Goal: Transaction & Acquisition: Purchase product/service

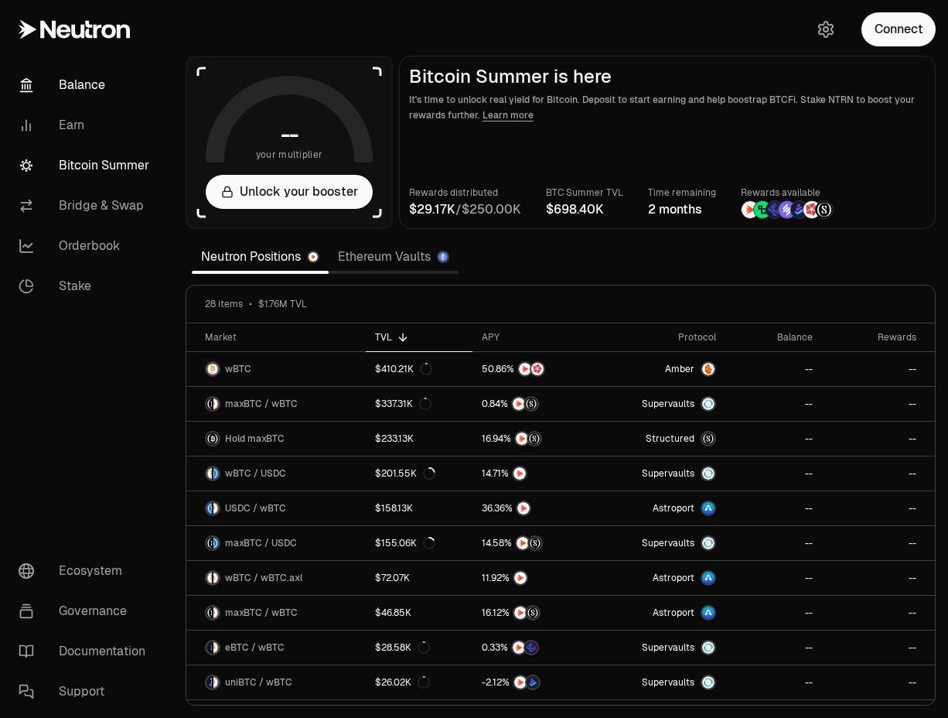
click at [77, 90] on link "Balance" at bounding box center [86, 85] width 161 height 40
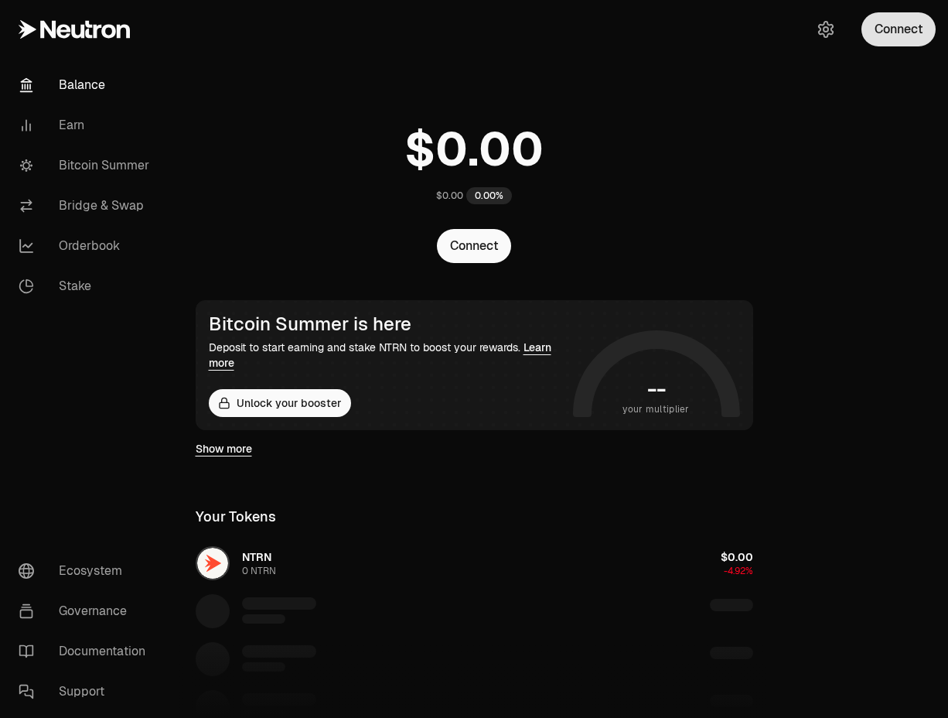
click at [899, 35] on button "Connect" at bounding box center [898, 29] width 74 height 34
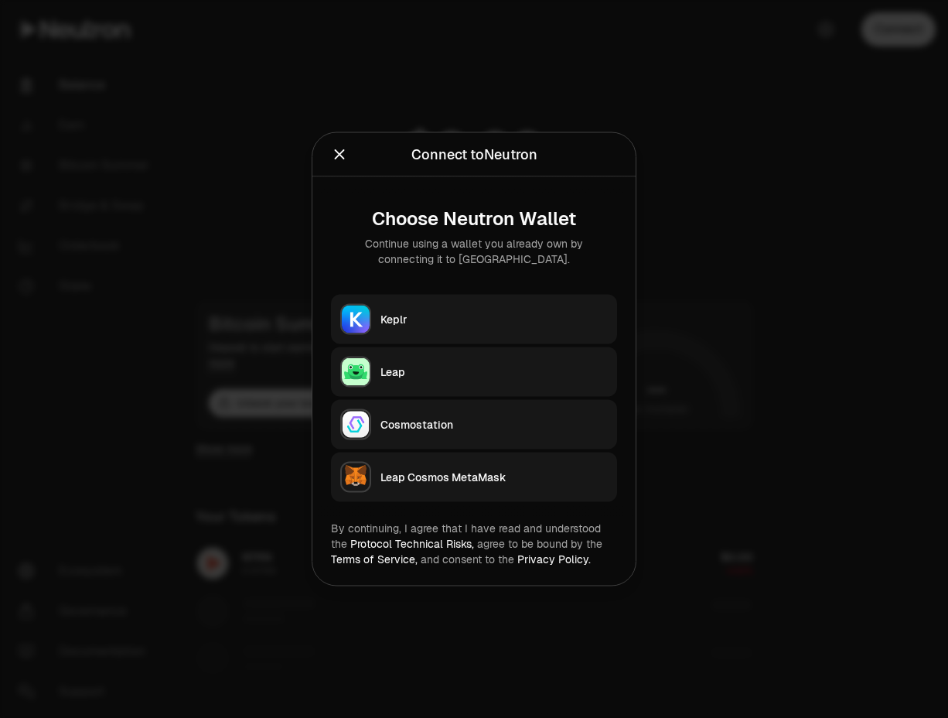
click at [402, 323] on div "Keplr" at bounding box center [493, 319] width 227 height 15
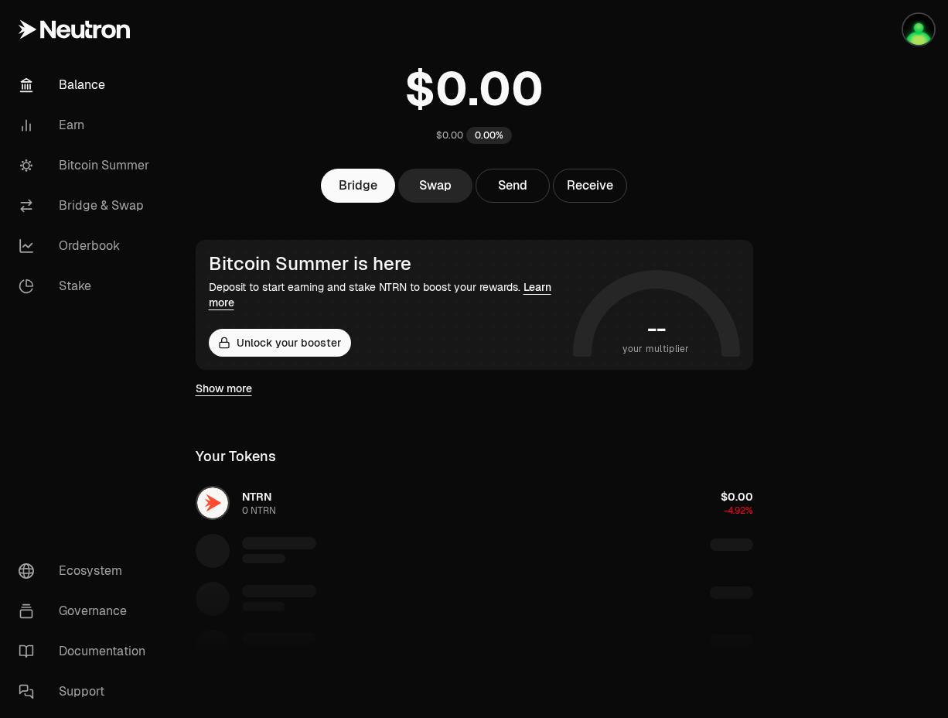
scroll to position [93, 0]
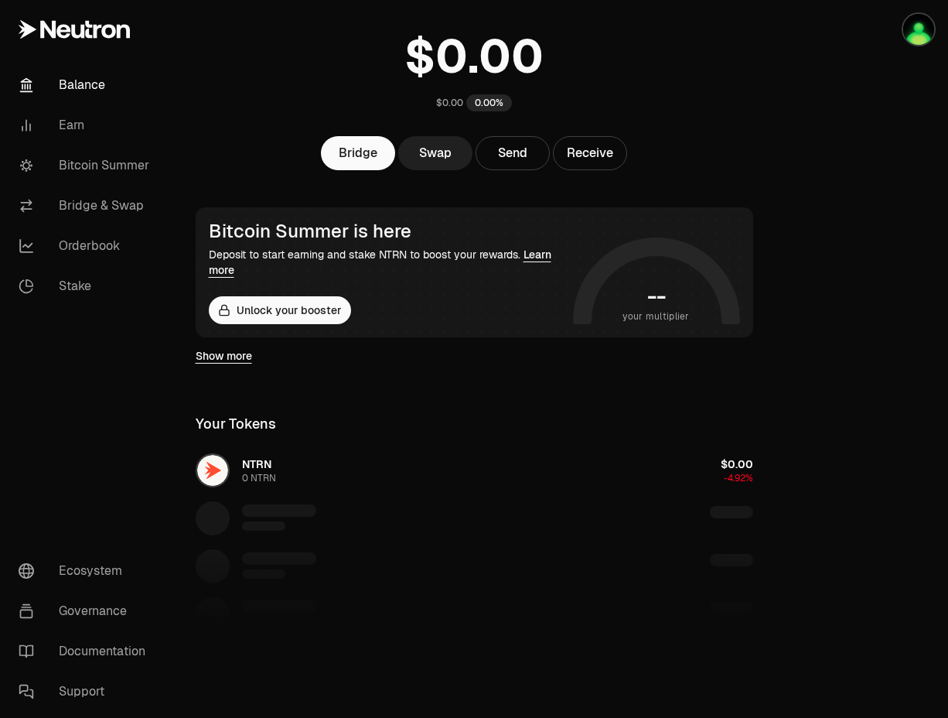
click at [440, 154] on link "Swap" at bounding box center [435, 153] width 74 height 34
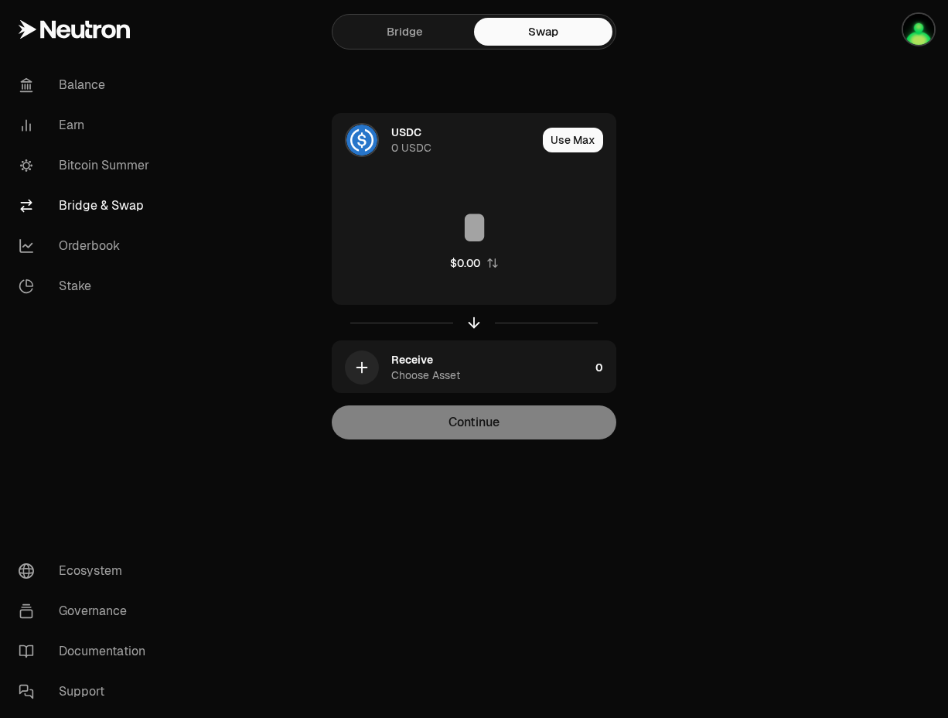
click at [404, 37] on link "Bridge" at bounding box center [405, 32] width 138 height 28
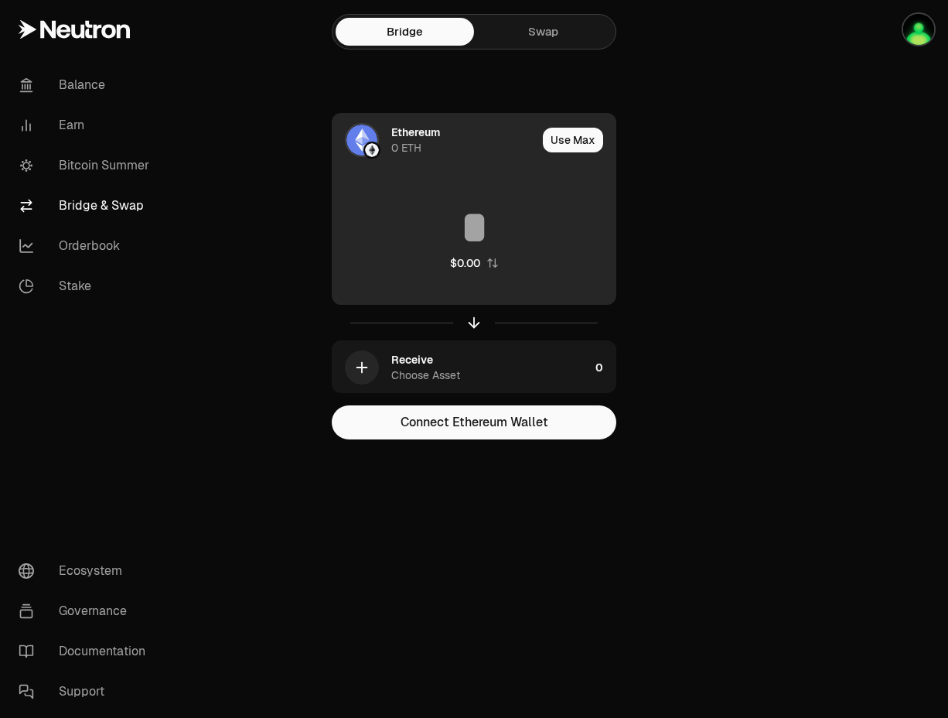
click at [381, 145] on div "Ethereum 0 ETH" at bounding box center [435, 140] width 204 height 53
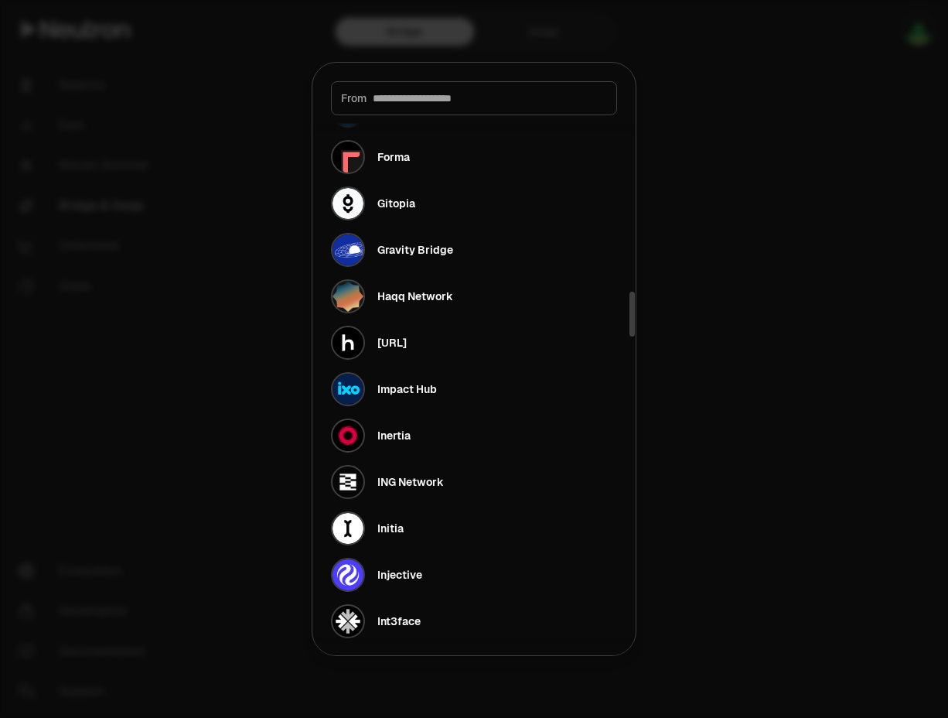
scroll to position [1578, 0]
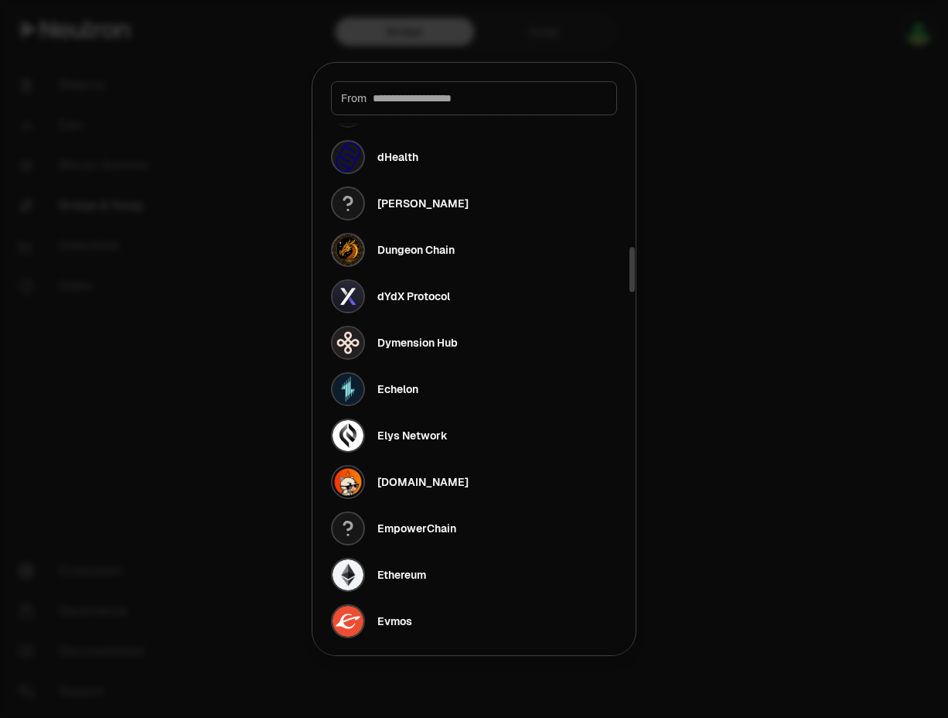
click at [810, 179] on div at bounding box center [474, 359] width 948 height 718
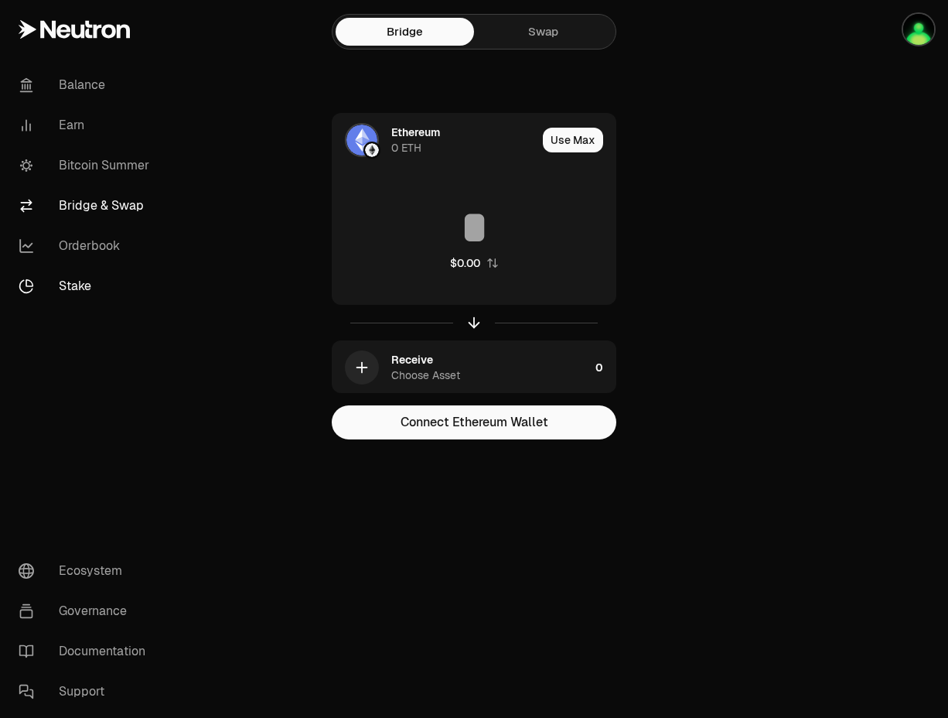
click at [73, 288] on link "Stake" at bounding box center [86, 286] width 161 height 40
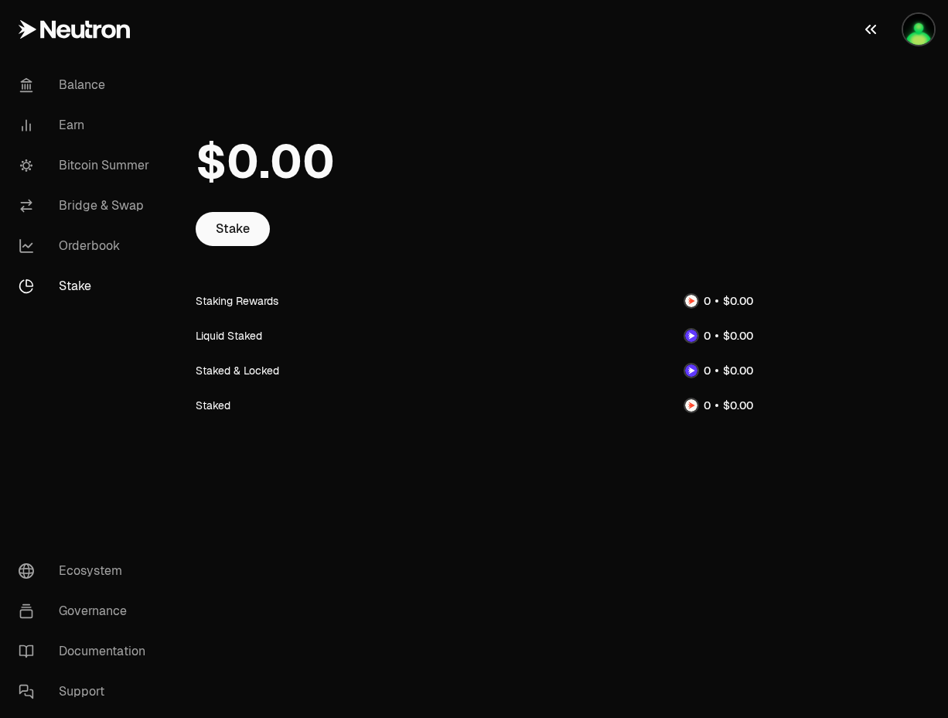
click at [918, 36] on img "button" at bounding box center [918, 29] width 31 height 31
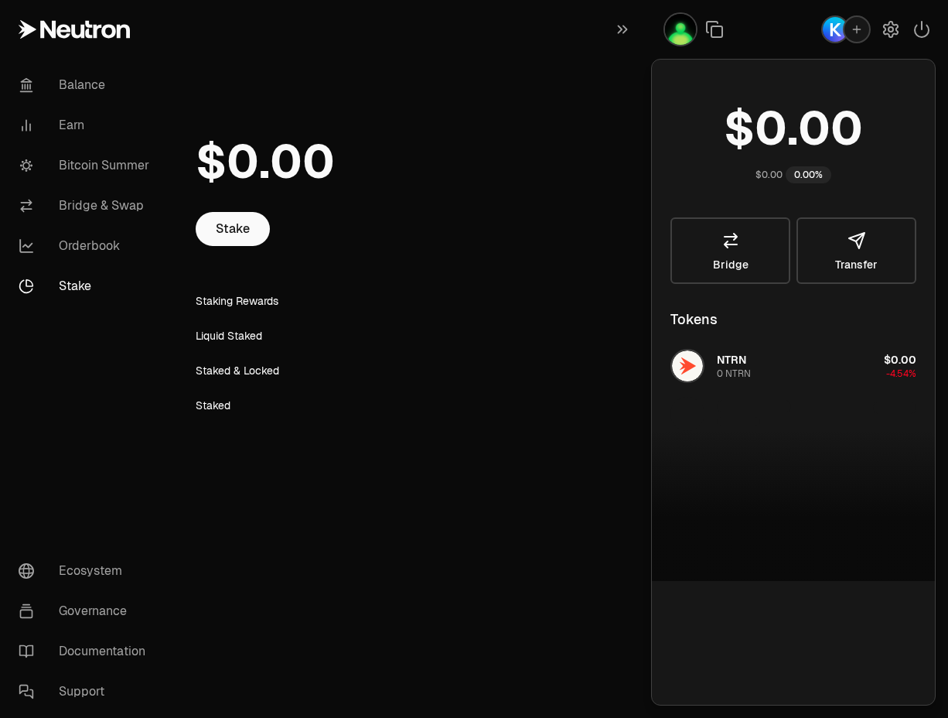
click at [858, 33] on icon "button" at bounding box center [857, 29] width 12 height 12
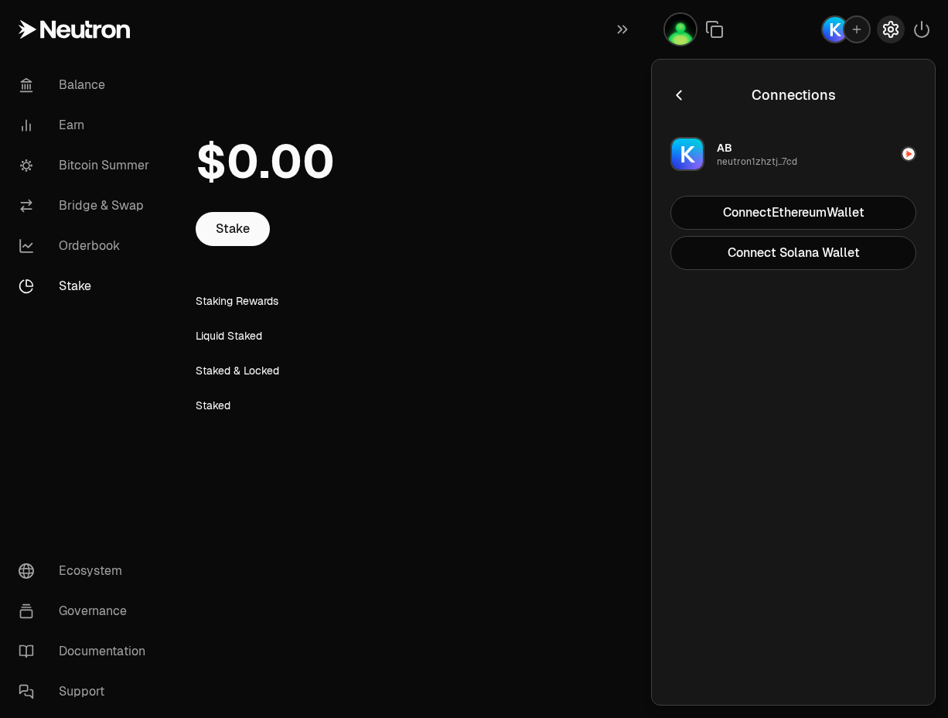
click at [892, 32] on icon "button" at bounding box center [891, 29] width 6 height 6
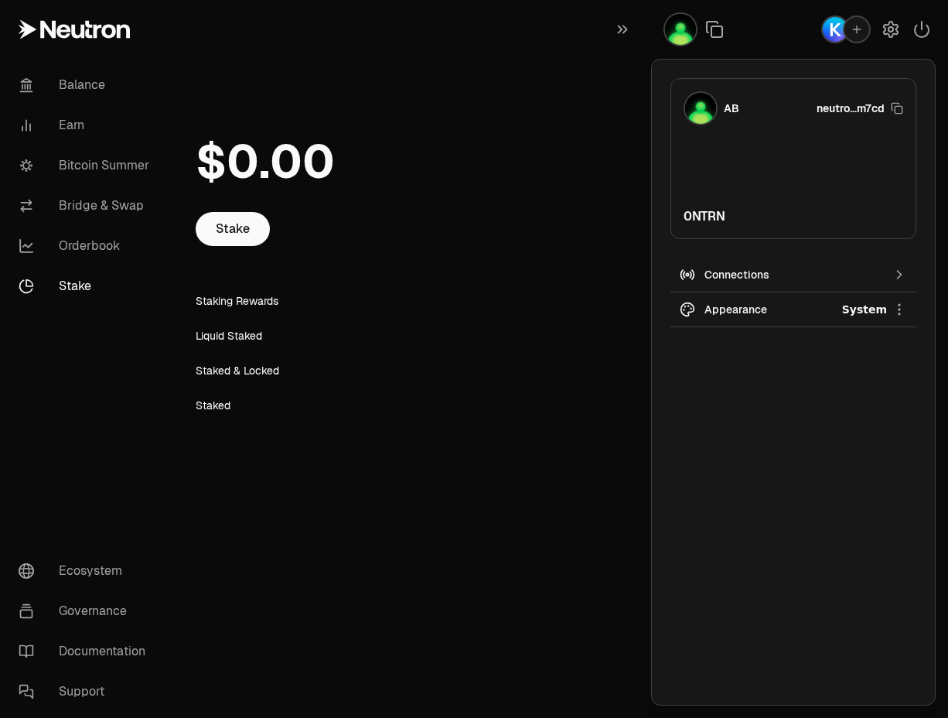
click at [738, 277] on div "Connections" at bounding box center [793, 274] width 178 height 15
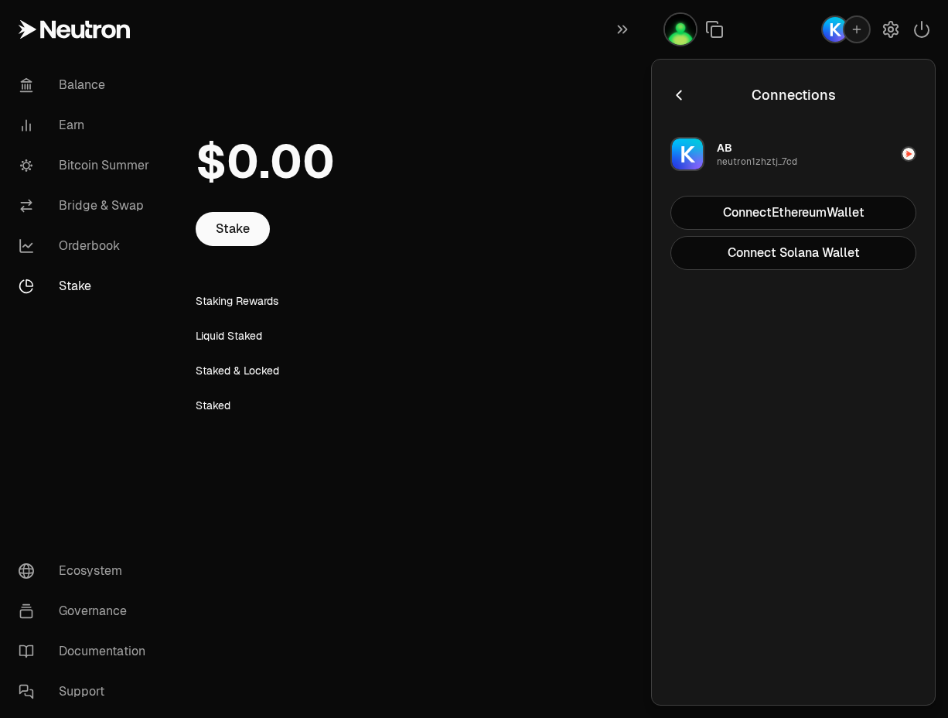
click at [680, 94] on icon "button" at bounding box center [678, 95] width 17 height 17
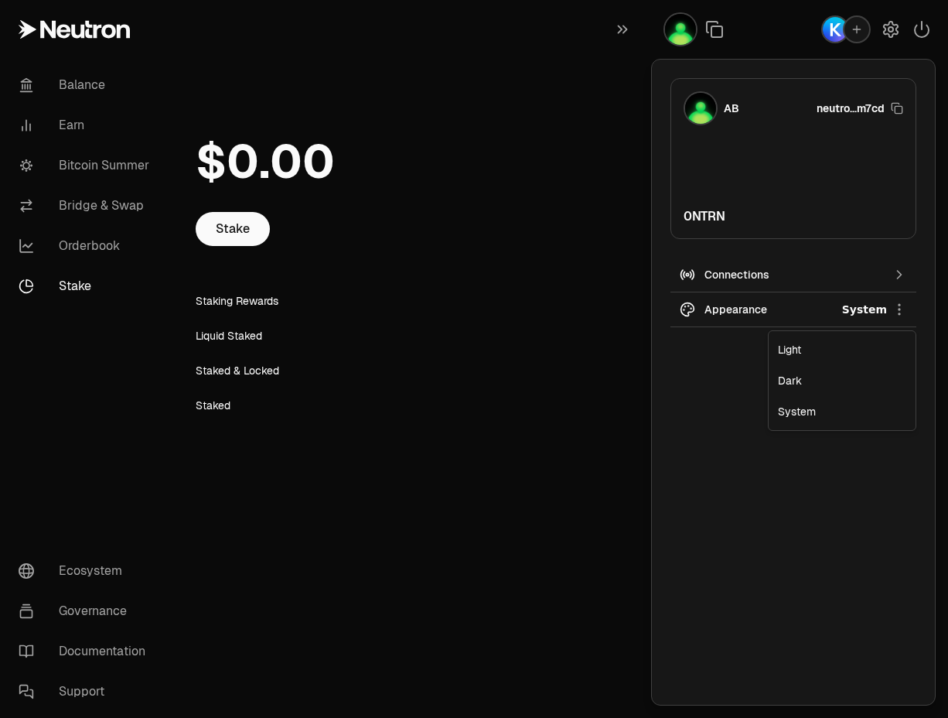
click at [756, 309] on html "Balance Earn Bitcoin Summer Bridge & Swap Orderbook Stake Ecosystem Governance …" at bounding box center [474, 359] width 948 height 718
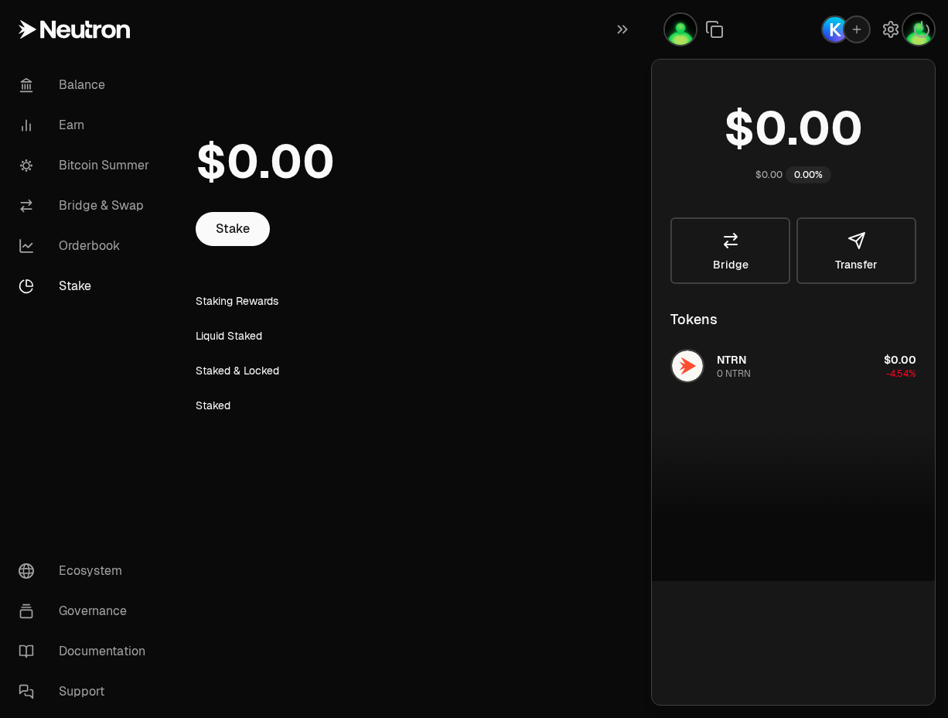
click at [756, 309] on html "Balance Earn Bitcoin Summer Bridge & Swap Orderbook Stake Ecosystem Governance …" at bounding box center [474, 359] width 948 height 718
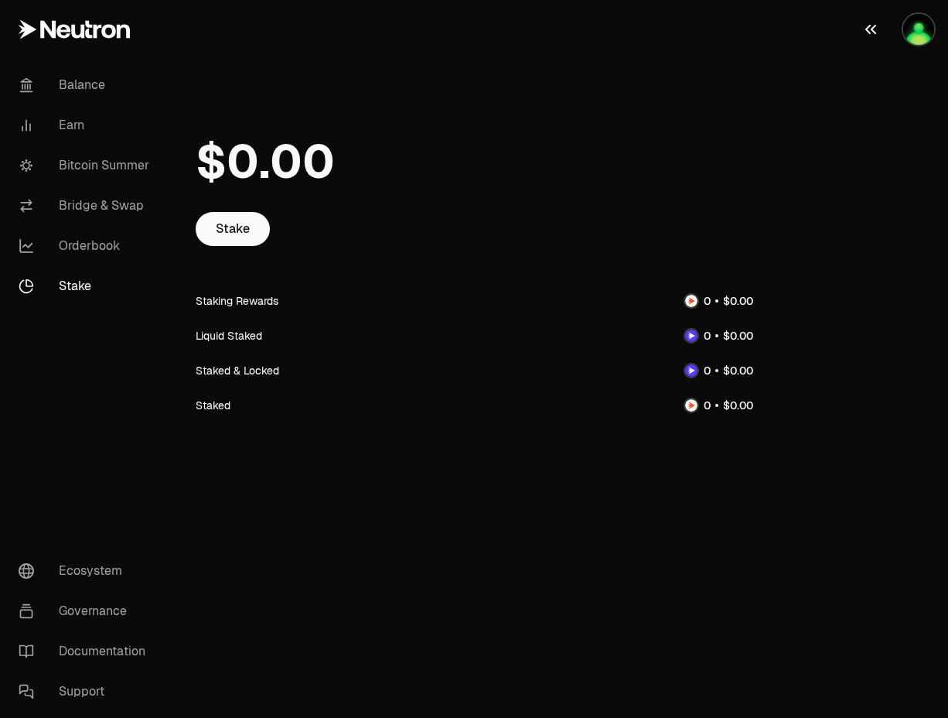
click at [917, 33] on img "button" at bounding box center [918, 29] width 31 height 31
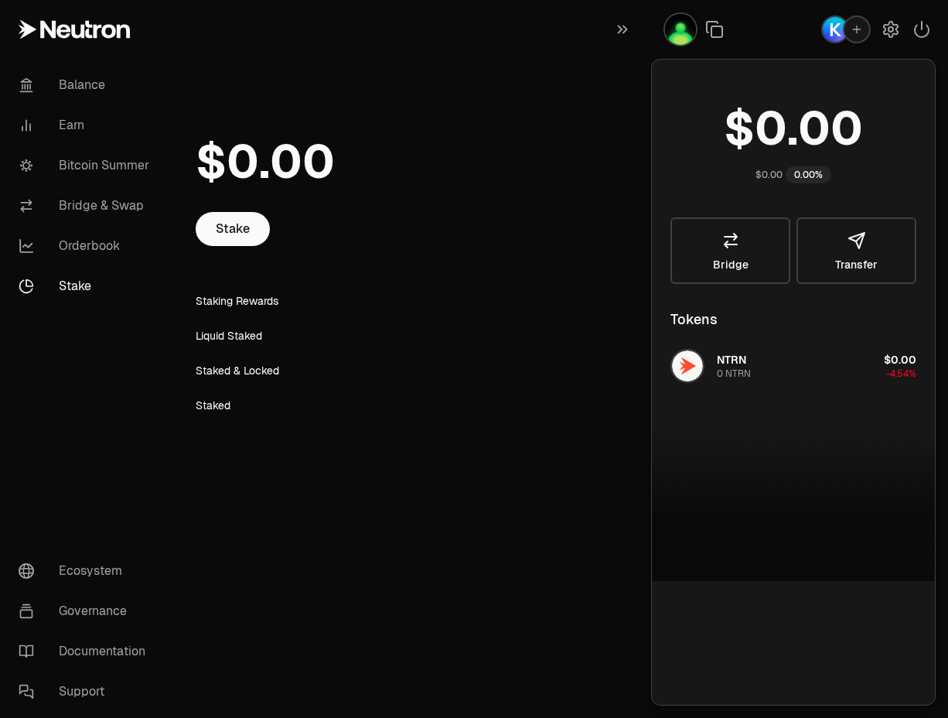
click at [682, 36] on img "button" at bounding box center [680, 29] width 31 height 31
click at [624, 35] on icon "button" at bounding box center [622, 29] width 17 height 19
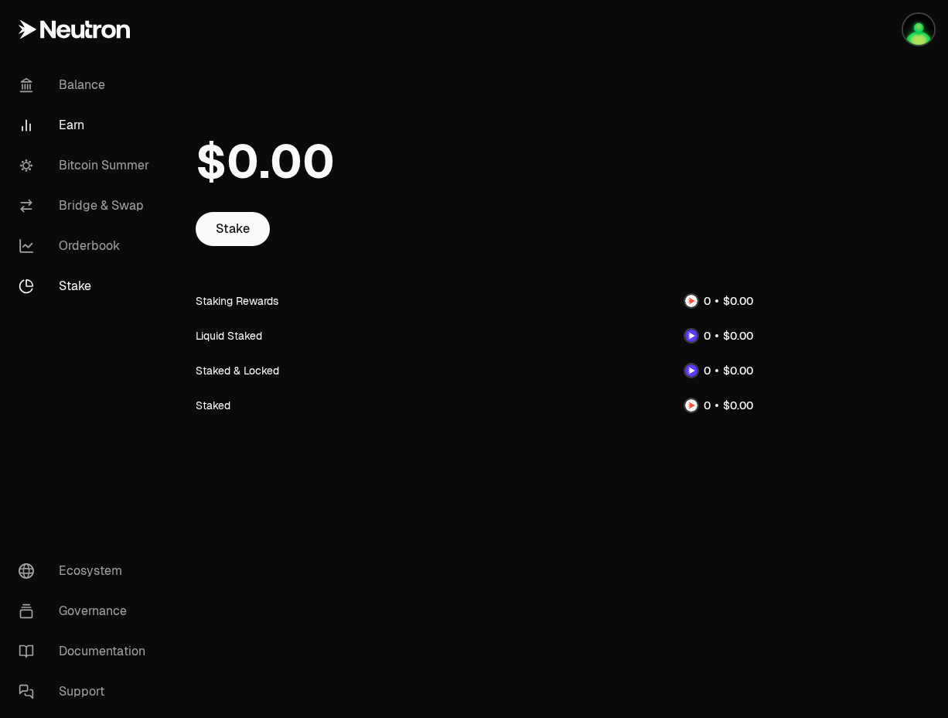
click at [69, 131] on link "Earn" at bounding box center [86, 125] width 161 height 40
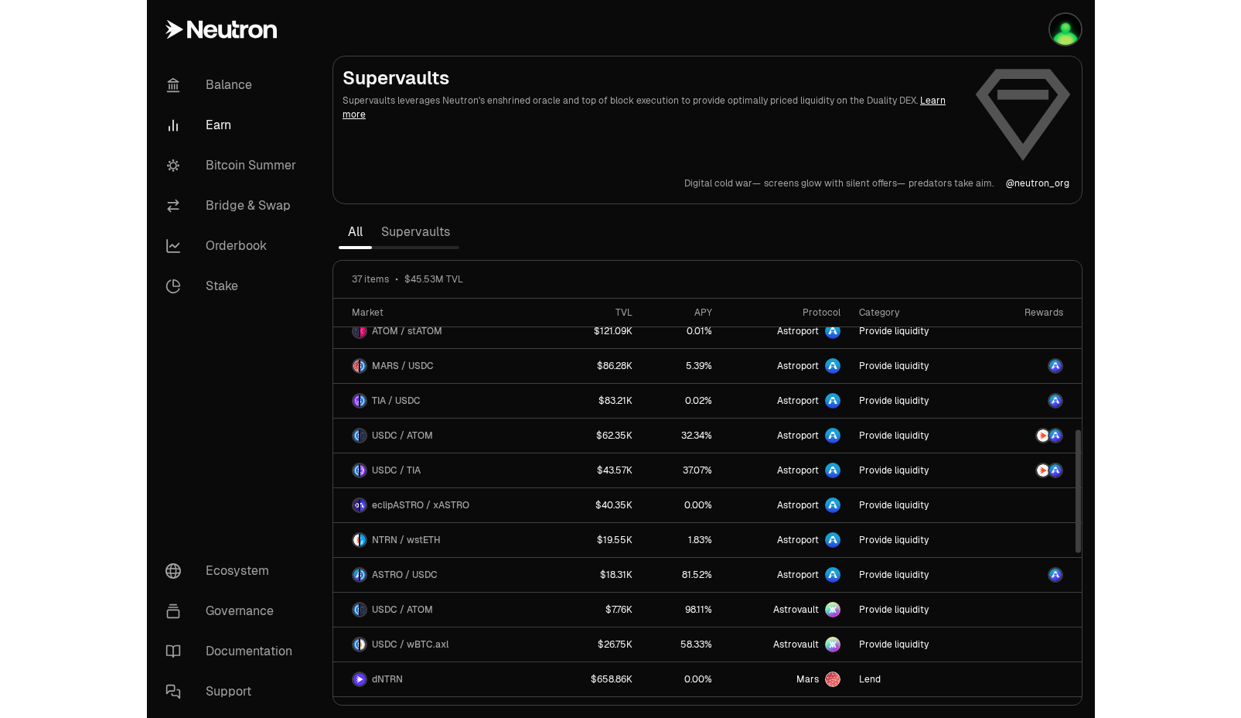
scroll to position [464, 0]
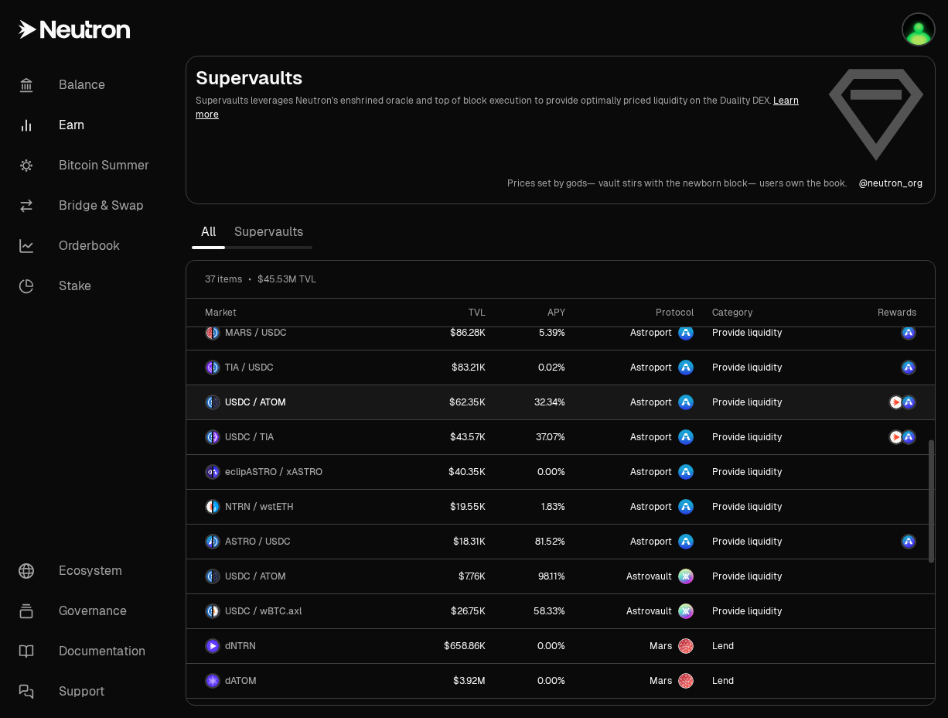
click at [270, 404] on span "USDC / ATOM" at bounding box center [255, 402] width 61 height 12
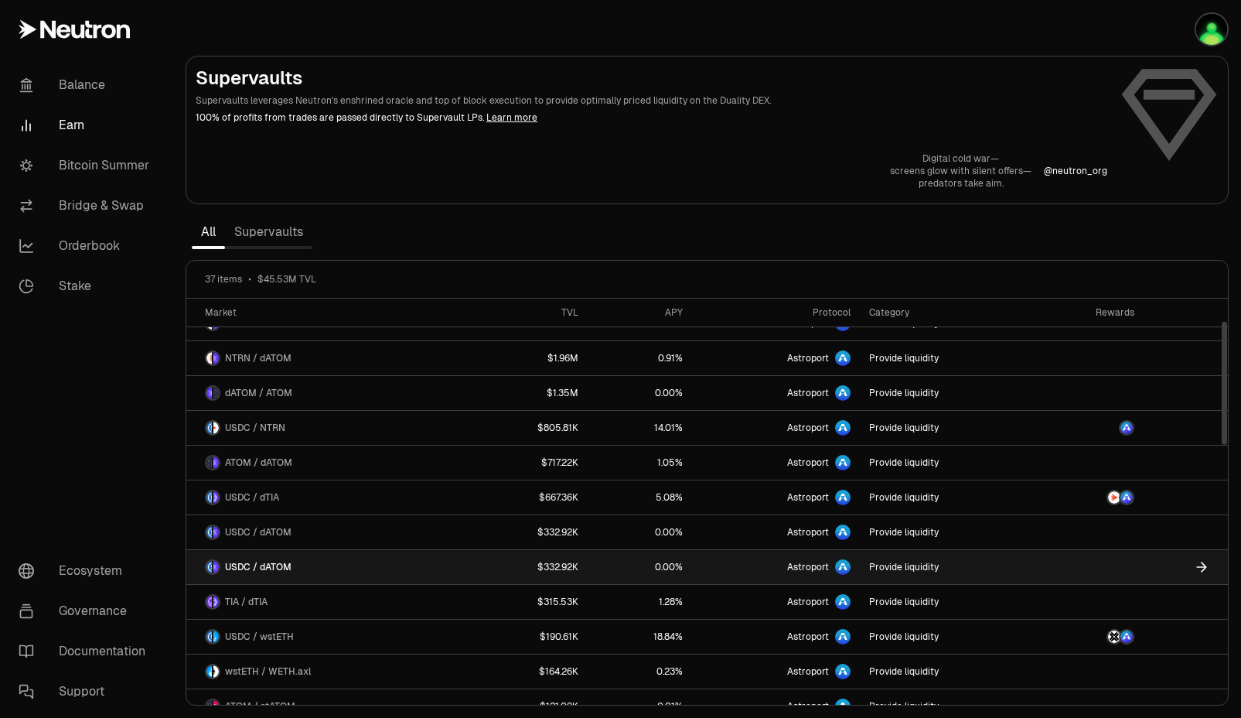
scroll to position [0, 0]
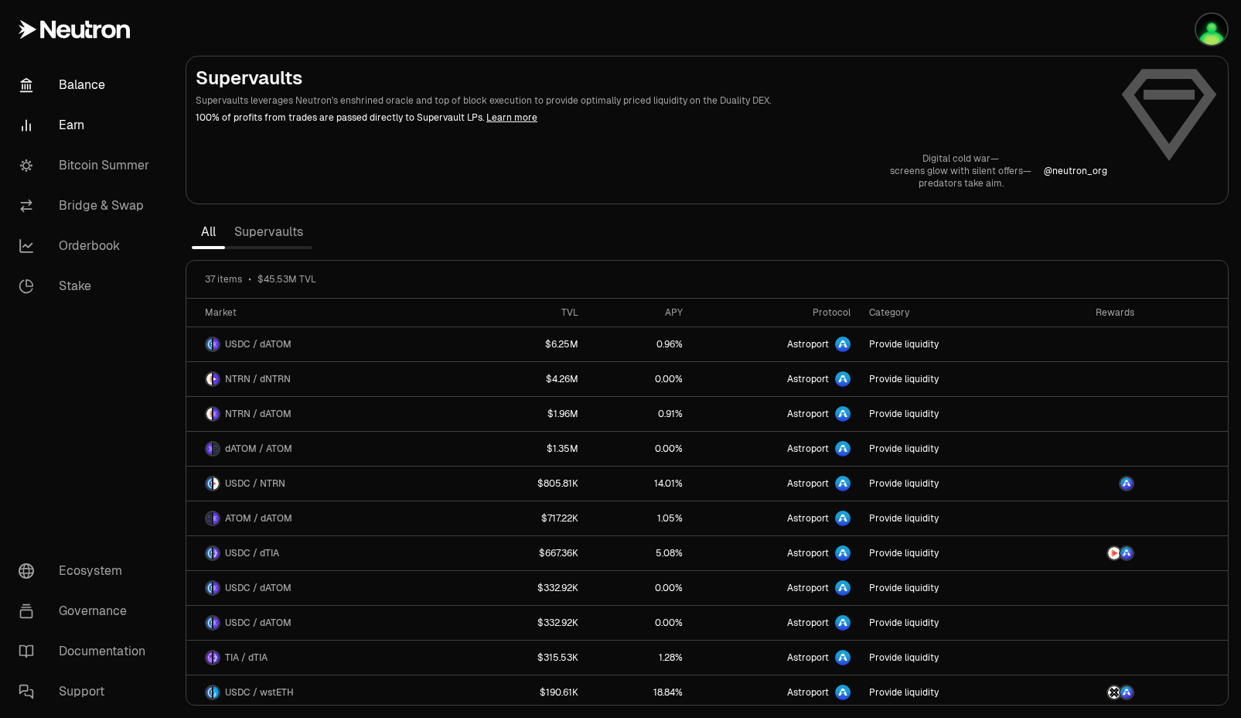
click at [64, 85] on link "Balance" at bounding box center [86, 85] width 161 height 40
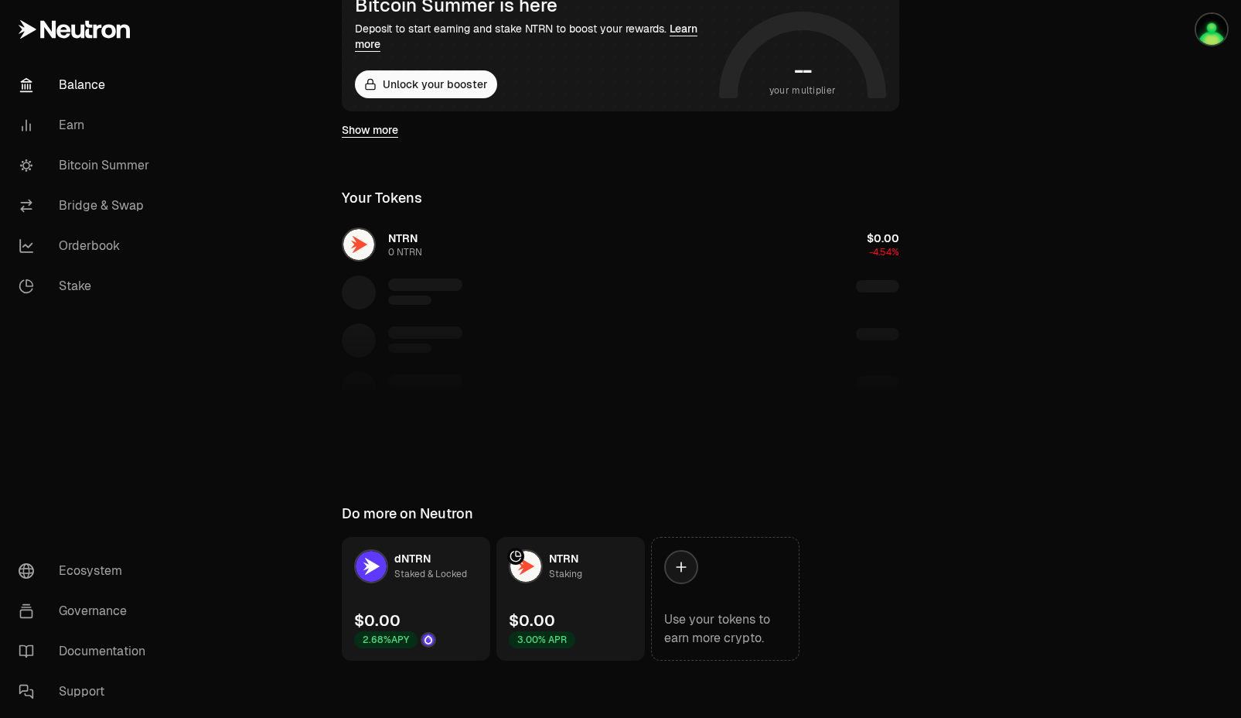
scroll to position [323, 0]
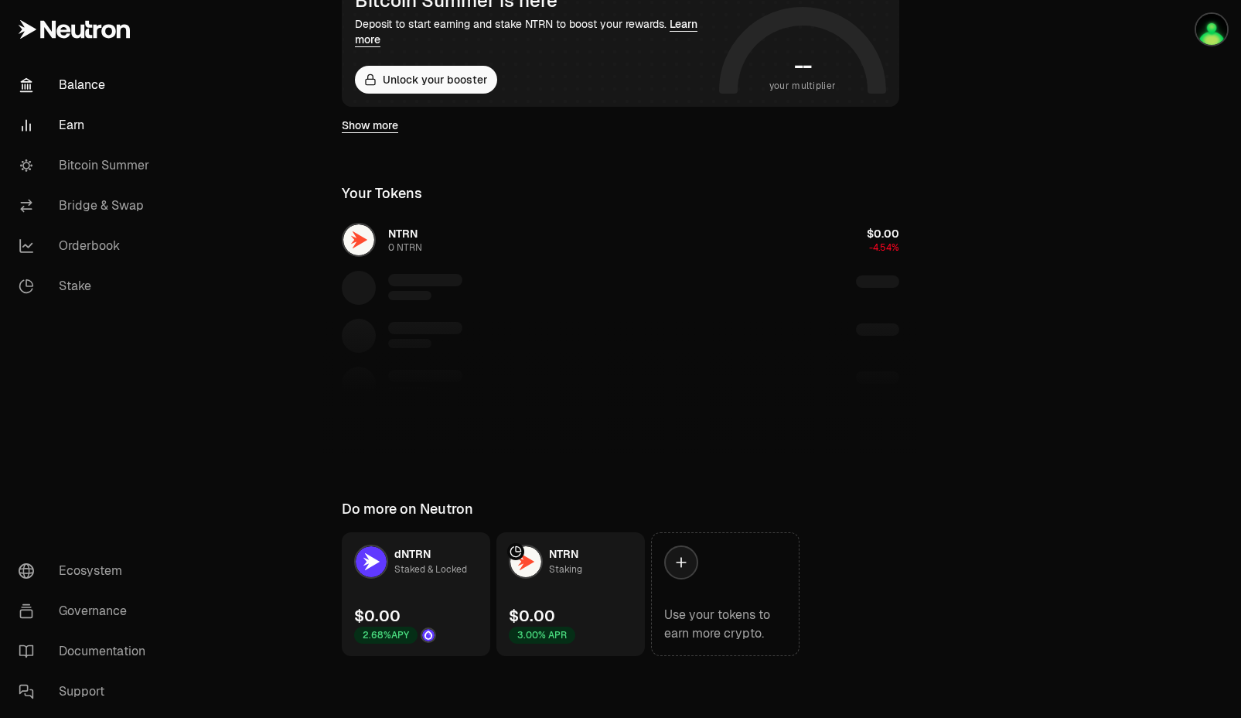
click at [74, 131] on link "Earn" at bounding box center [86, 125] width 161 height 40
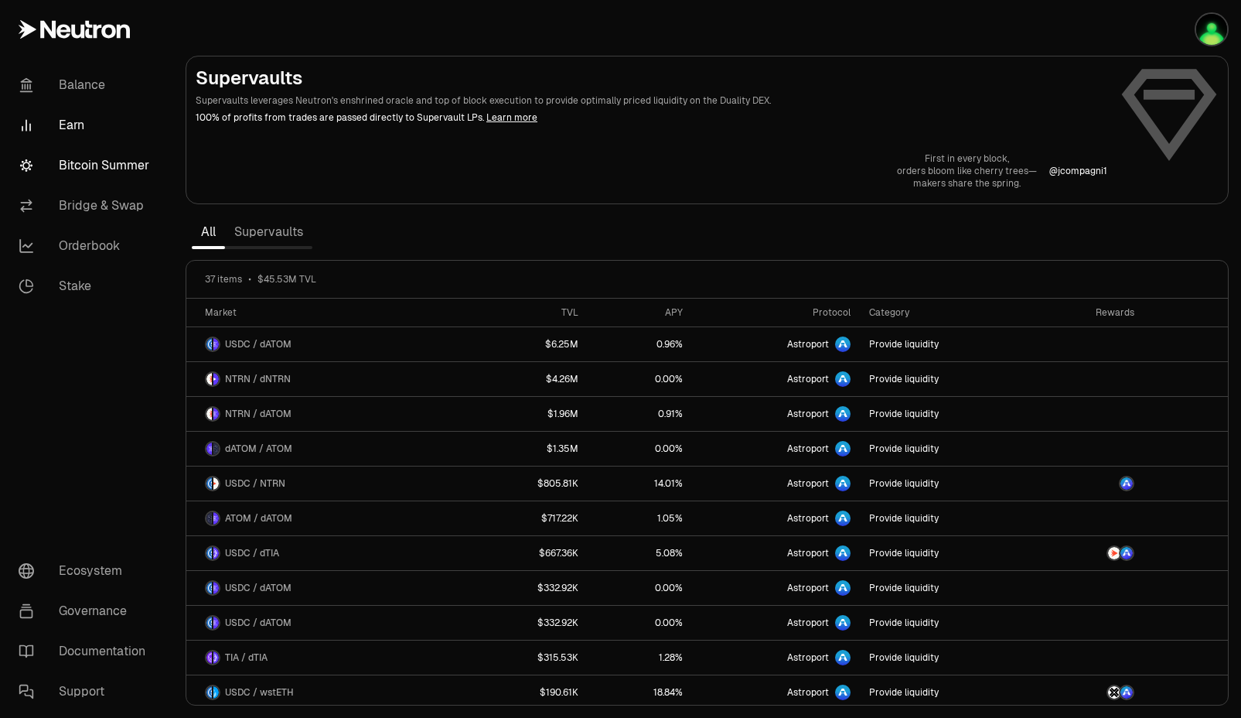
click at [89, 167] on link "Bitcoin Summer" at bounding box center [86, 165] width 161 height 40
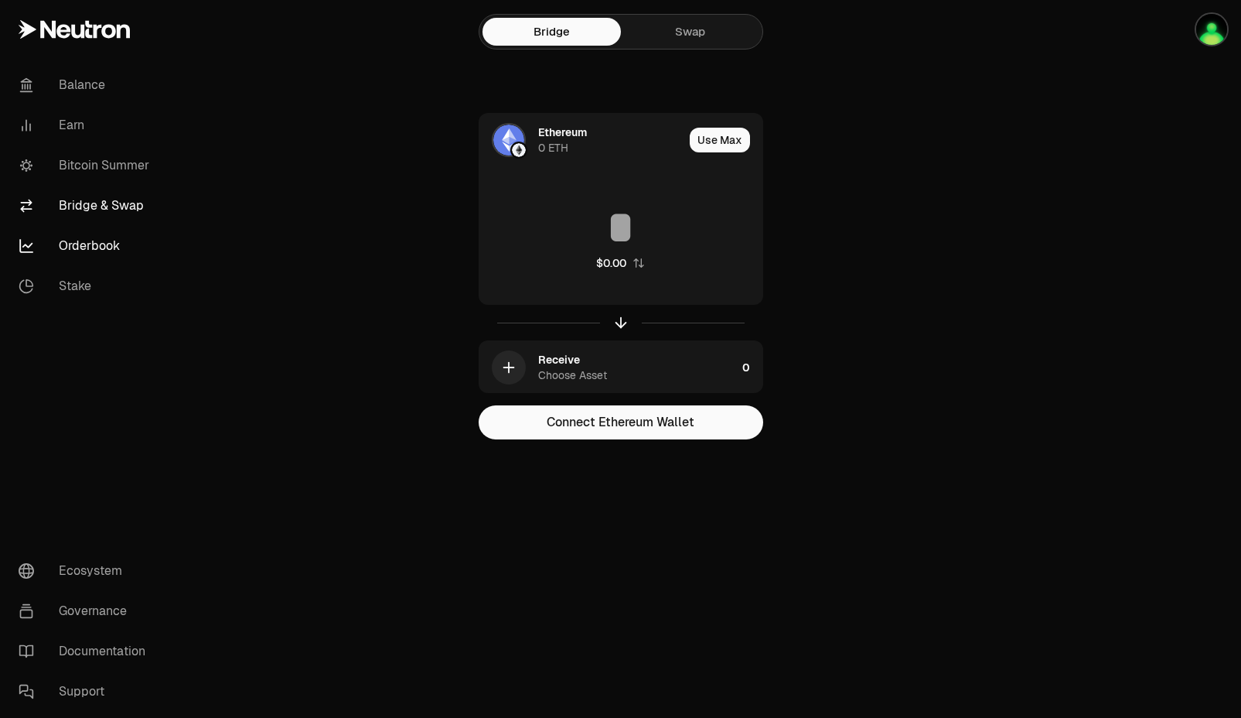
click at [78, 250] on link "Orderbook" at bounding box center [86, 246] width 161 height 40
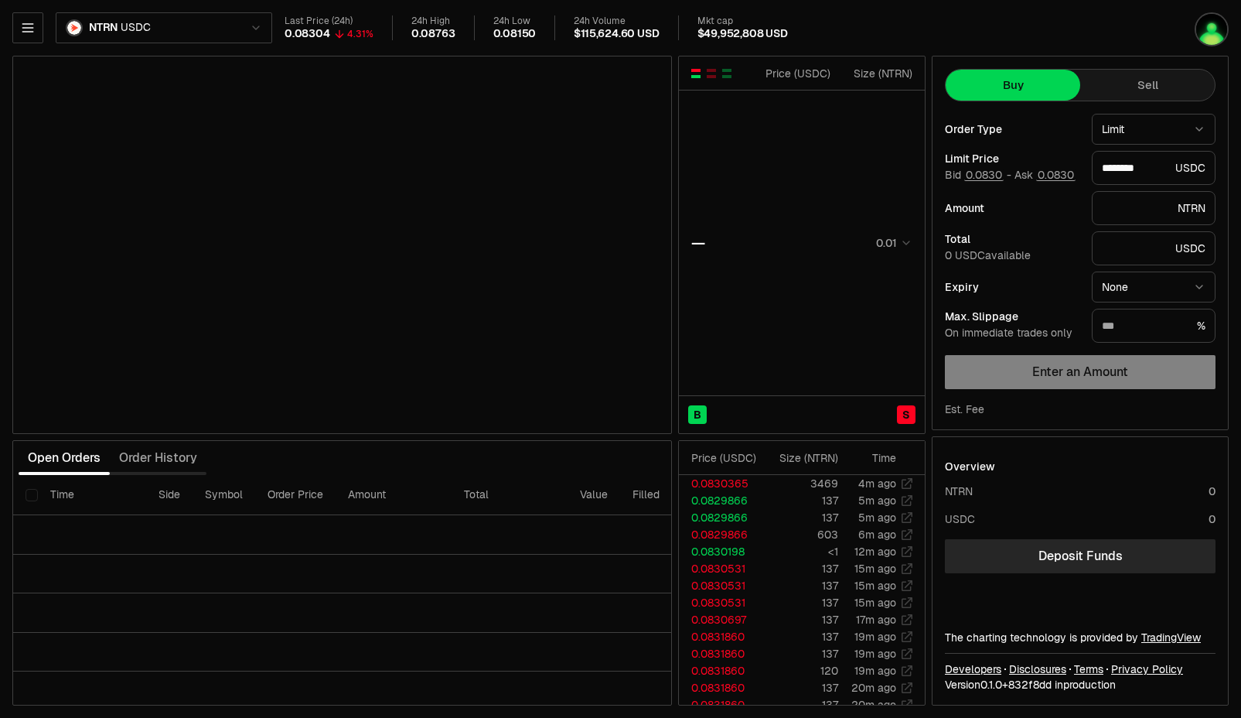
type input "********"
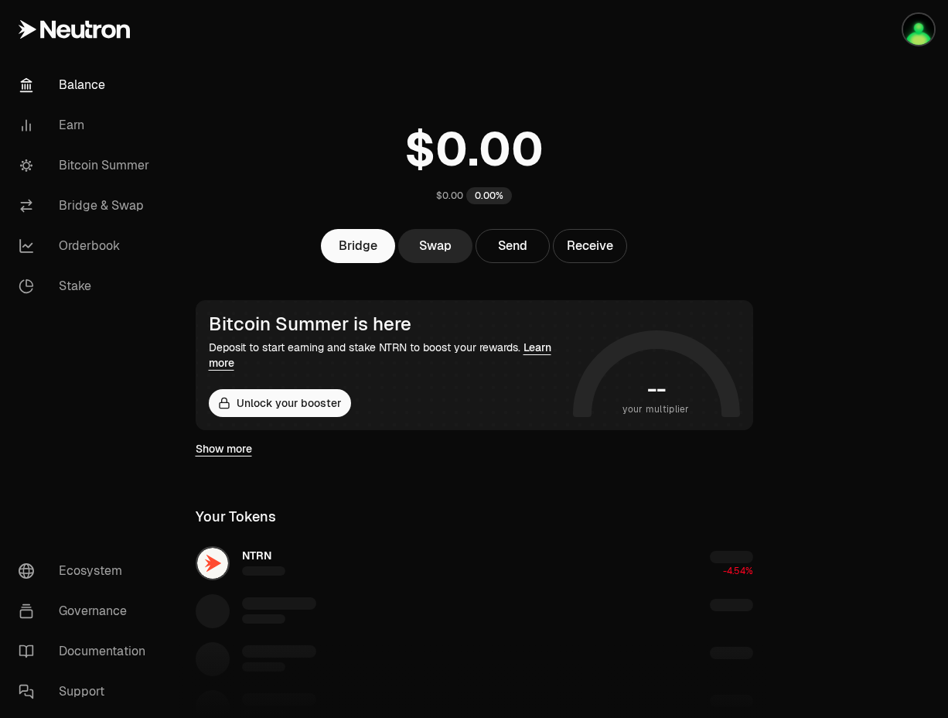
click at [862, 155] on div at bounding box center [861, 520] width 173 height 1041
click at [923, 32] on img "button" at bounding box center [918, 29] width 31 height 31
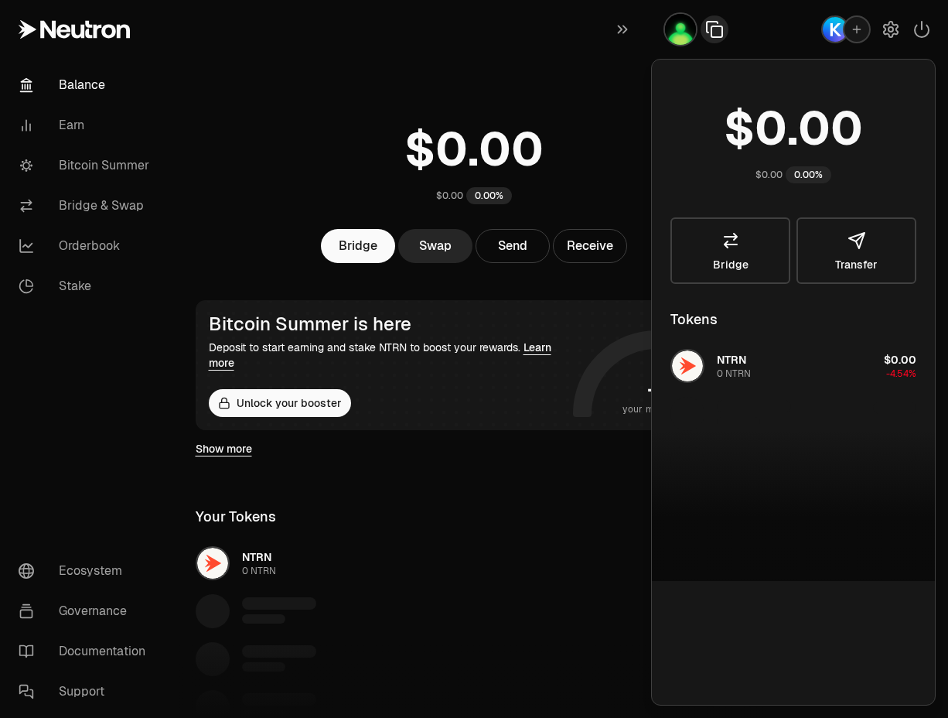
click at [711, 30] on icon "button" at bounding box center [716, 31] width 11 height 11
click at [729, 251] on link "Bridge" at bounding box center [730, 250] width 120 height 67
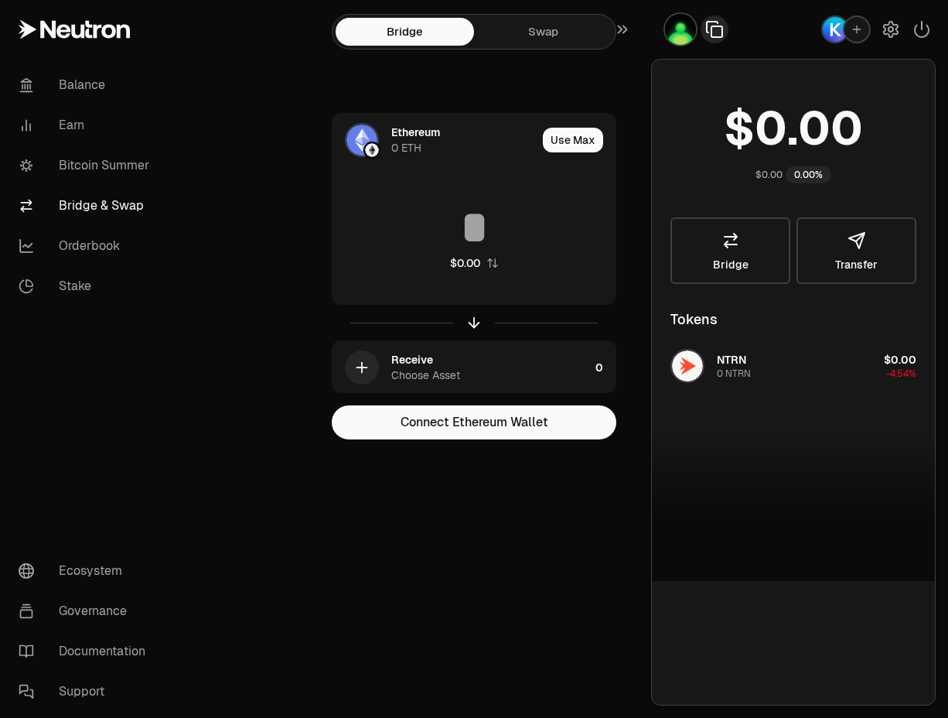
click at [547, 38] on link "Swap" at bounding box center [543, 32] width 138 height 28
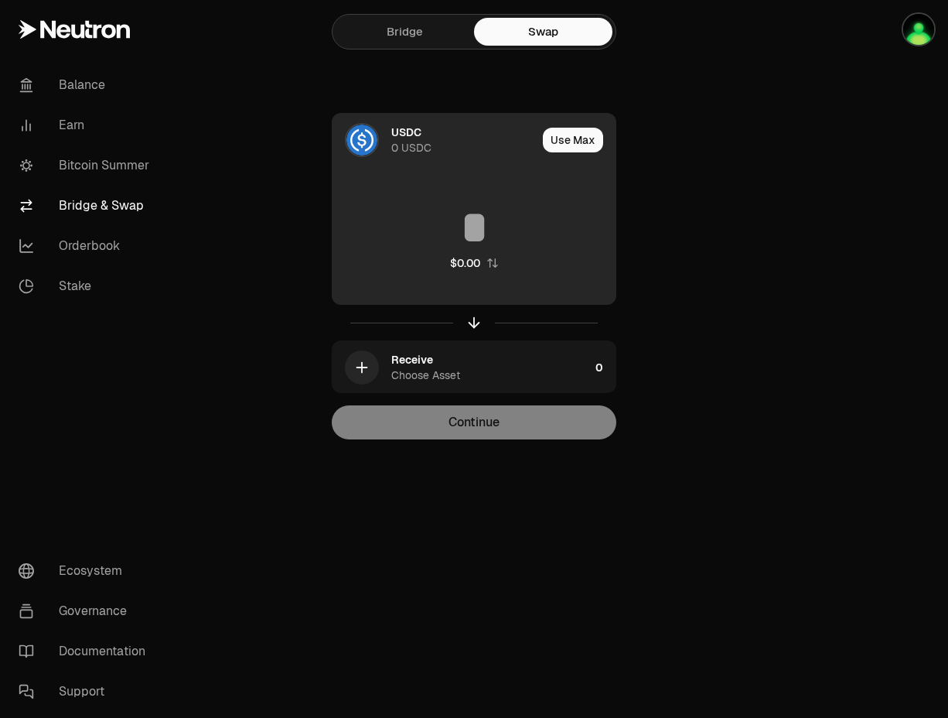
click at [384, 138] on div "USDC 0 USDC" at bounding box center [435, 140] width 204 height 53
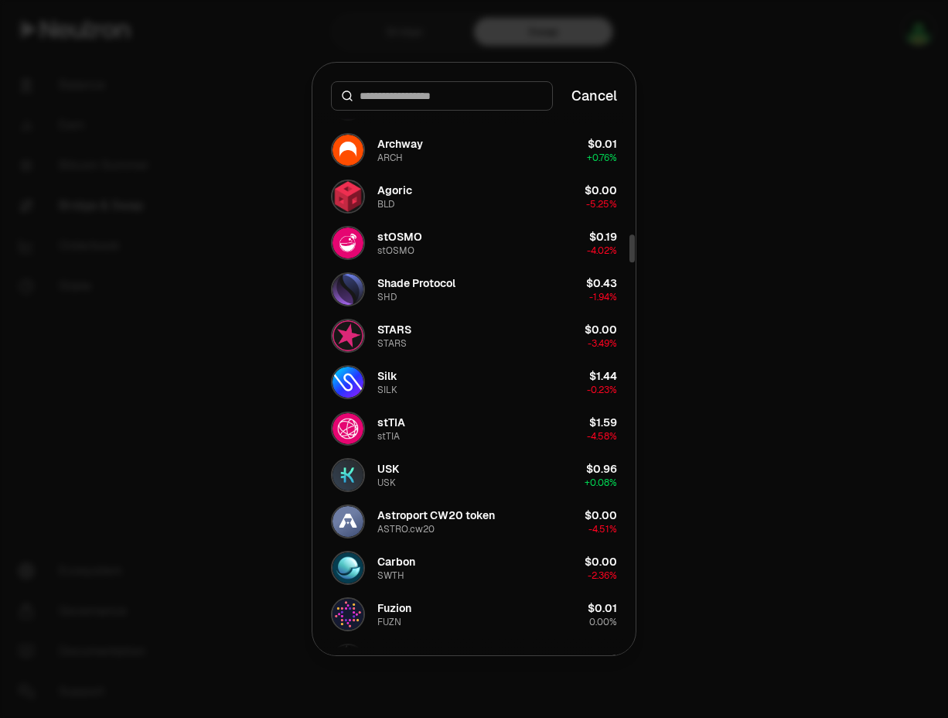
scroll to position [2413, 0]
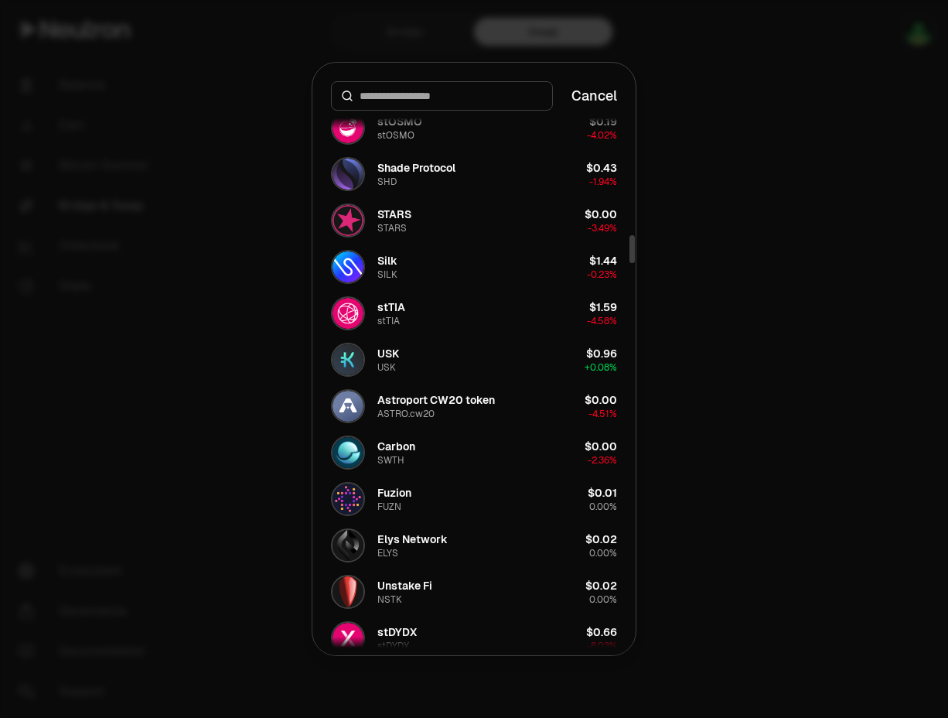
click at [462, 95] on input at bounding box center [451, 95] width 183 height 15
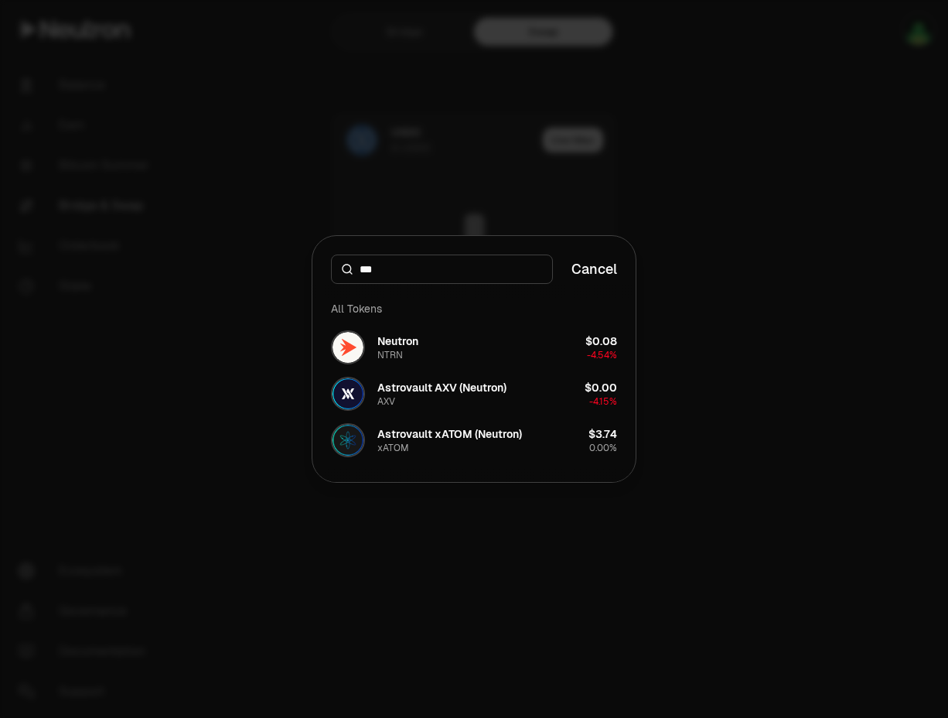
scroll to position [0, 0]
drag, startPoint x: 440, startPoint y: 267, endPoint x: 343, endPoint y: 264, distance: 97.5
click at [343, 264] on div "******" at bounding box center [442, 268] width 222 height 29
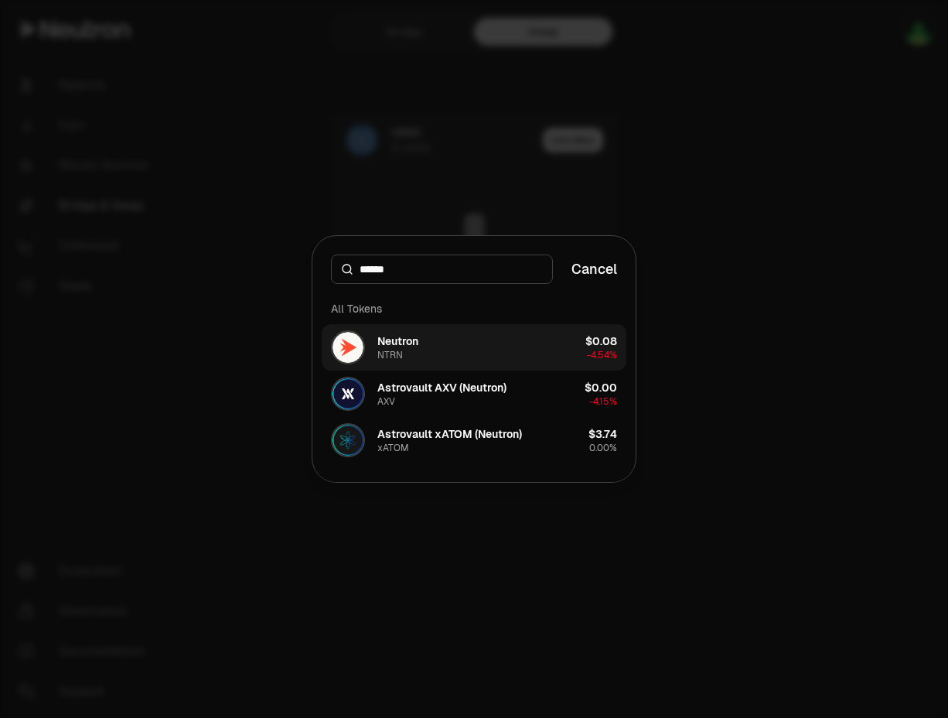
type input "******"
click at [404, 346] on div "Neutron" at bounding box center [397, 340] width 41 height 15
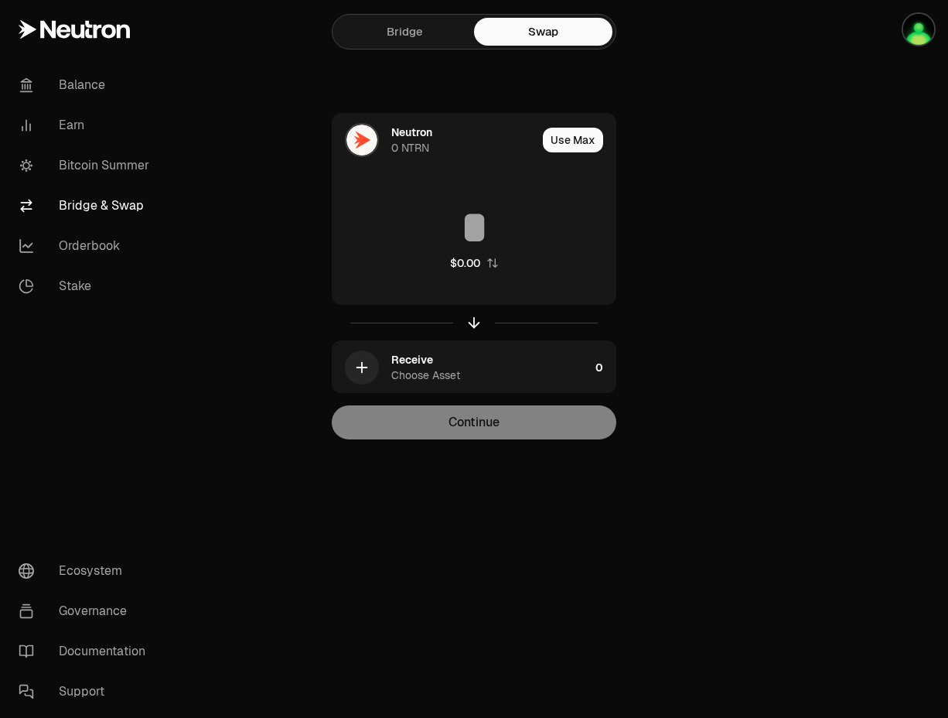
click at [401, 32] on link "Bridge" at bounding box center [405, 32] width 138 height 28
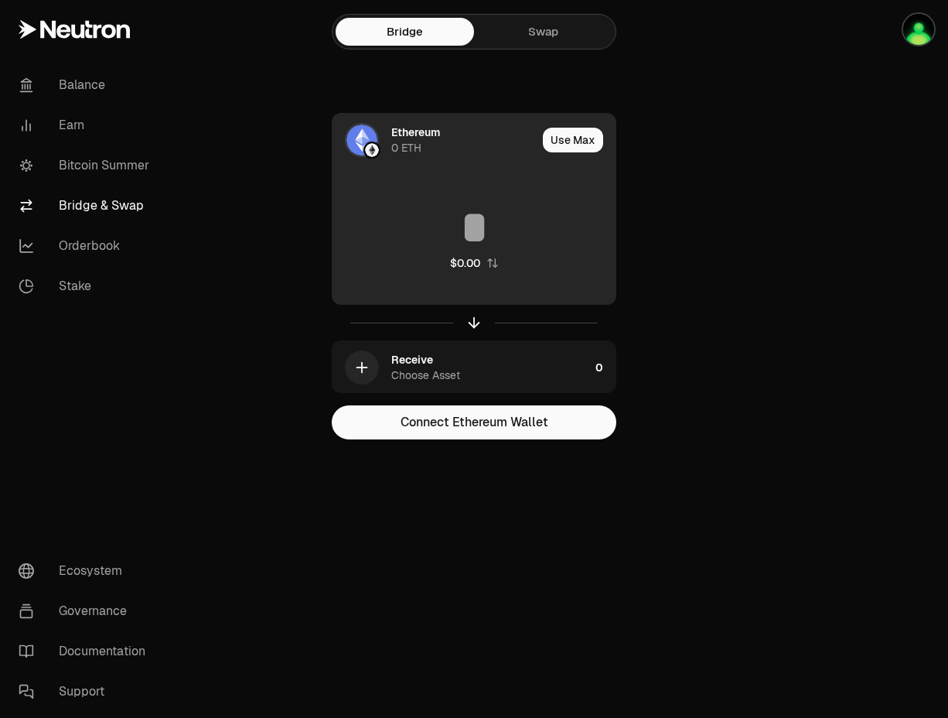
click at [414, 140] on div "0 ETH" at bounding box center [406, 147] width 30 height 15
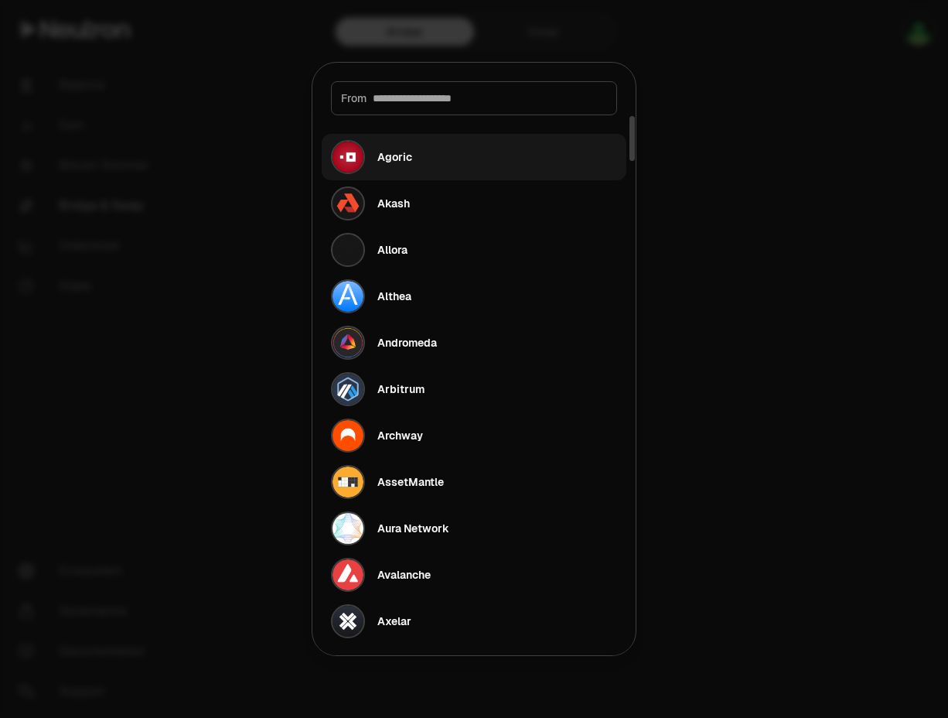
click at [472, 149] on button "Agoric" at bounding box center [474, 157] width 305 height 46
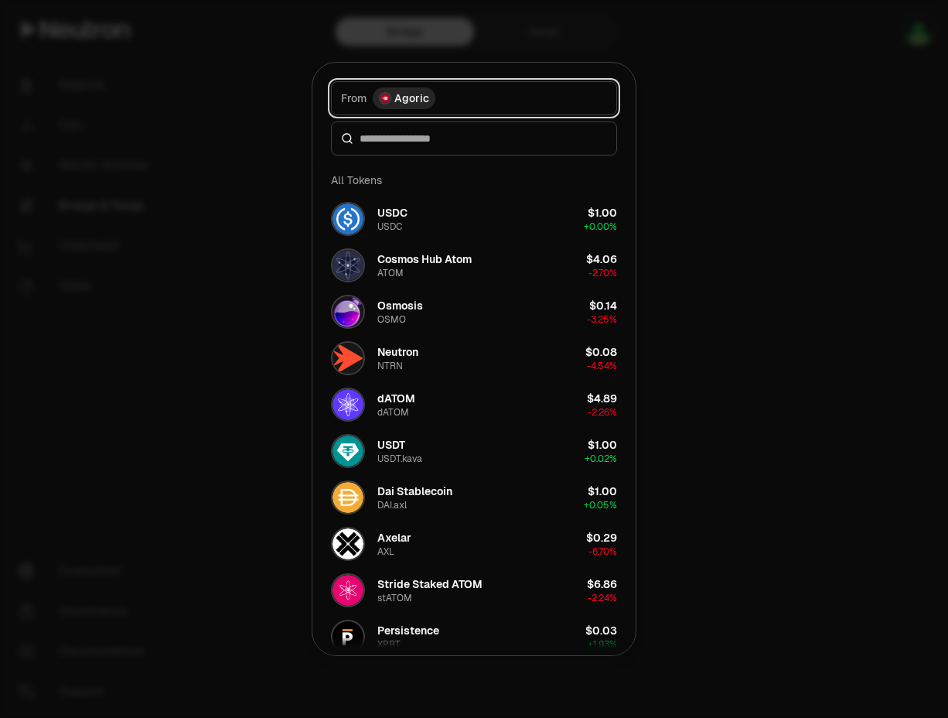
click at [472, 96] on button "From Agoric" at bounding box center [474, 98] width 286 height 34
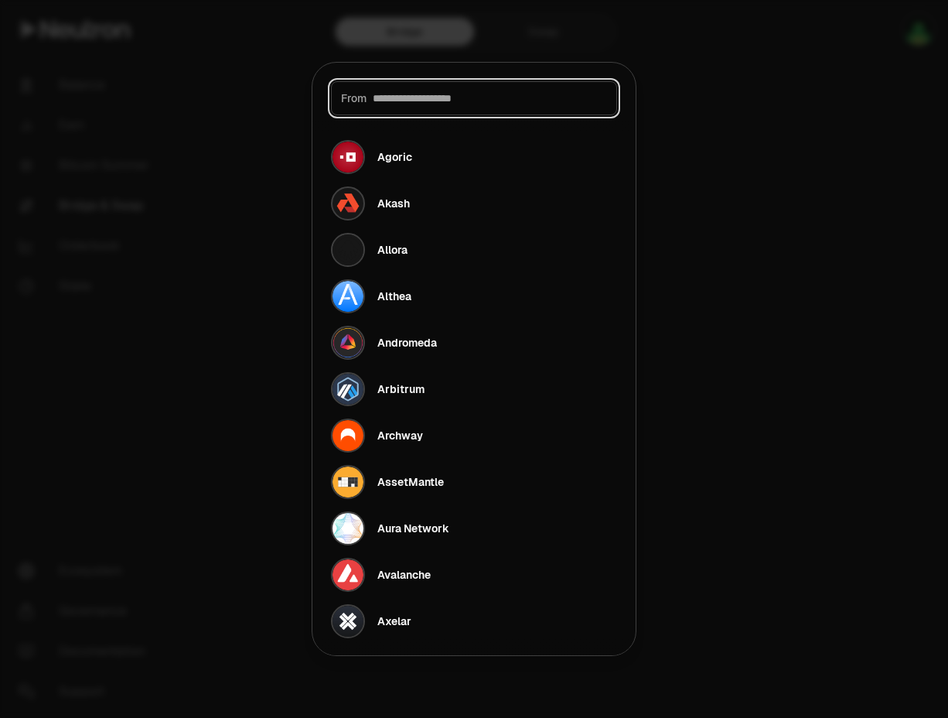
click at [486, 102] on input at bounding box center [490, 97] width 234 height 15
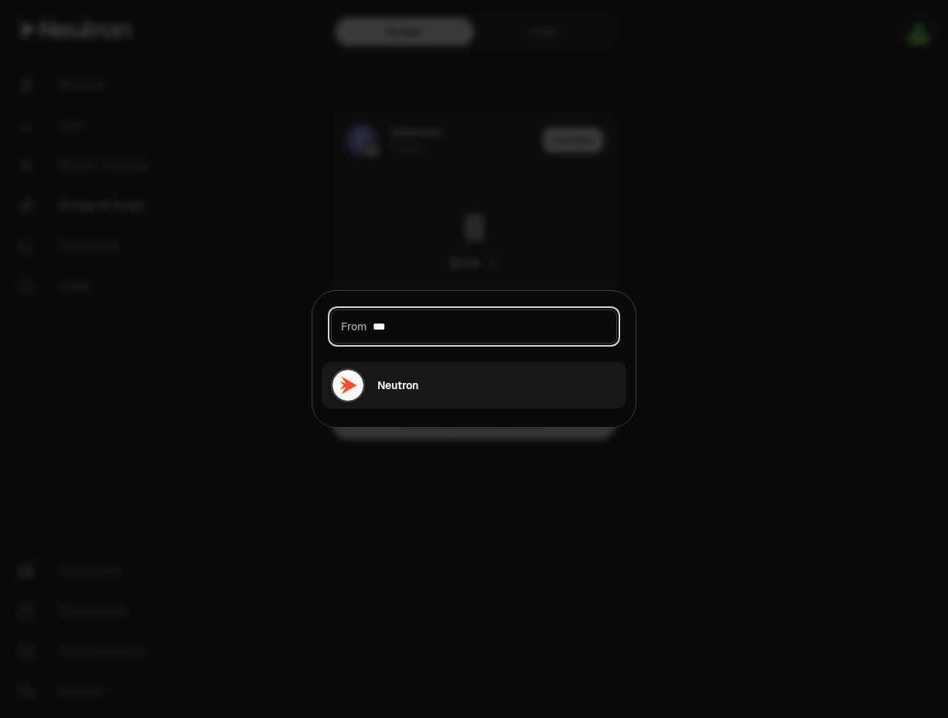
type input "***"
click at [394, 386] on div "Neutron" at bounding box center [397, 384] width 41 height 15
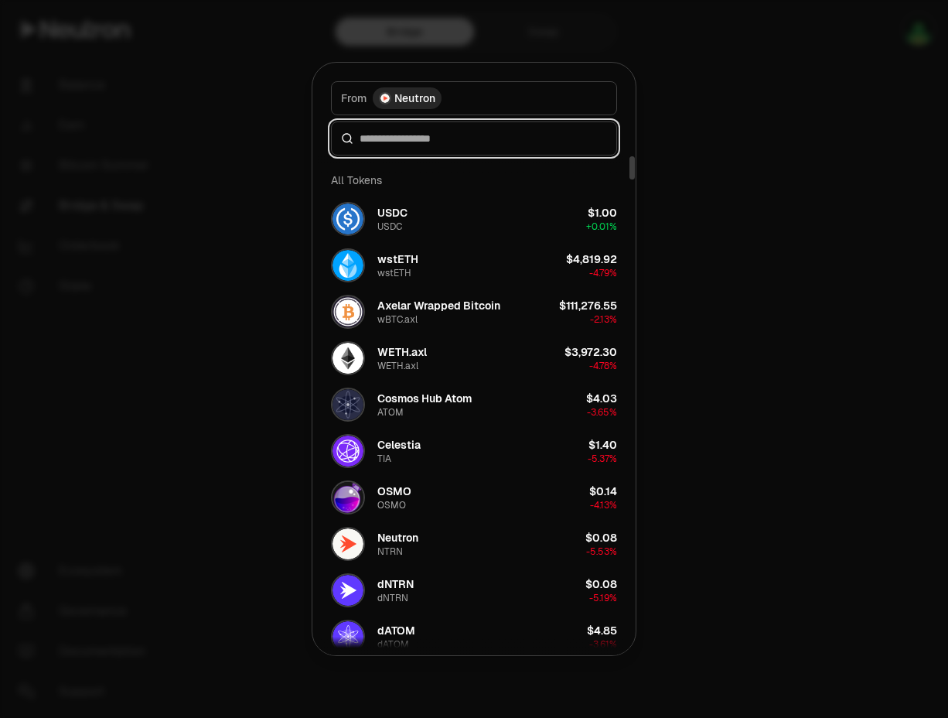
click at [438, 136] on input at bounding box center [483, 138] width 247 height 15
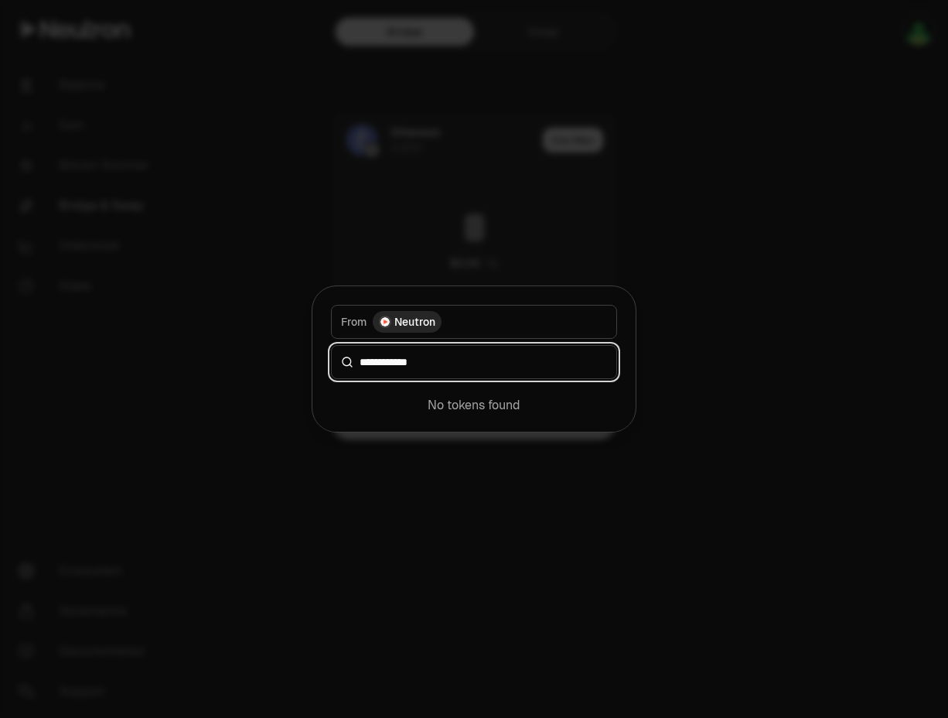
type input "**********"
click at [786, 363] on div at bounding box center [474, 359] width 948 height 718
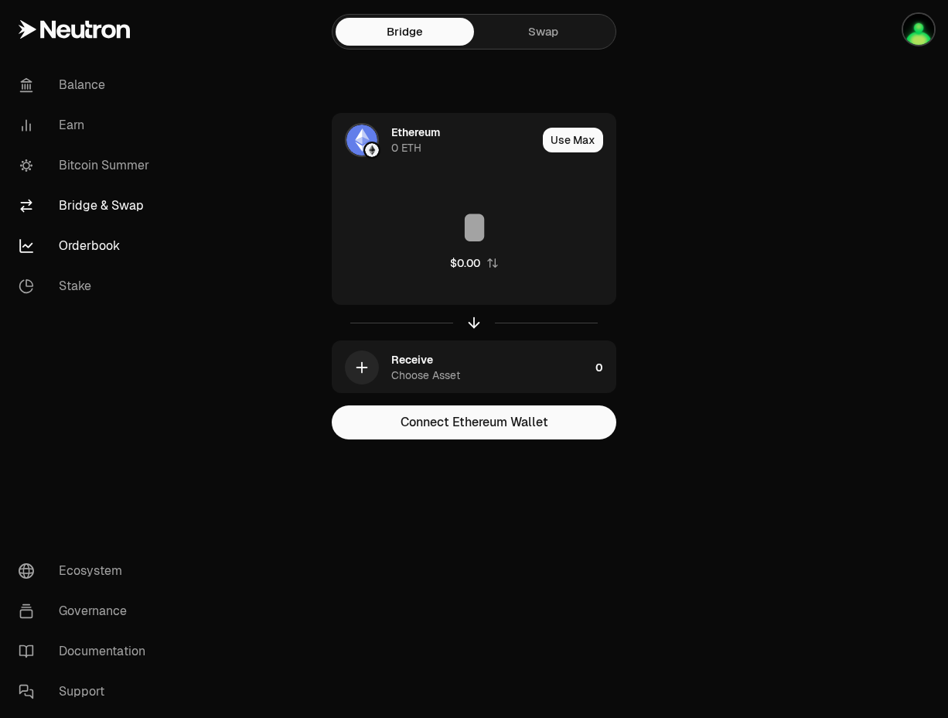
click at [76, 251] on link "Orderbook" at bounding box center [86, 246] width 161 height 40
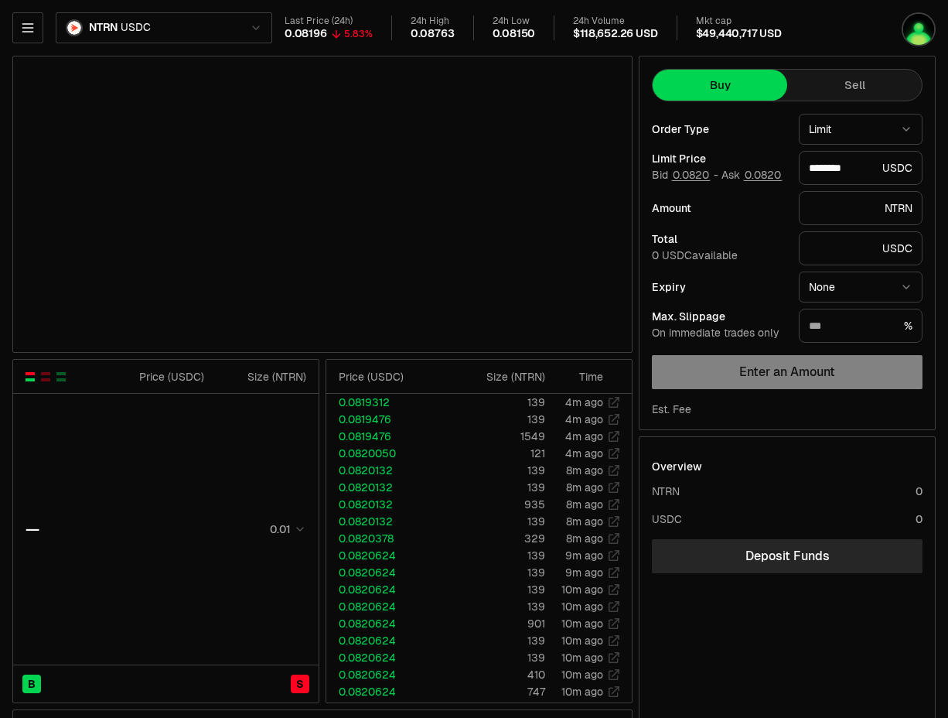
type input "********"
